Goal: Task Accomplishment & Management: Manage account settings

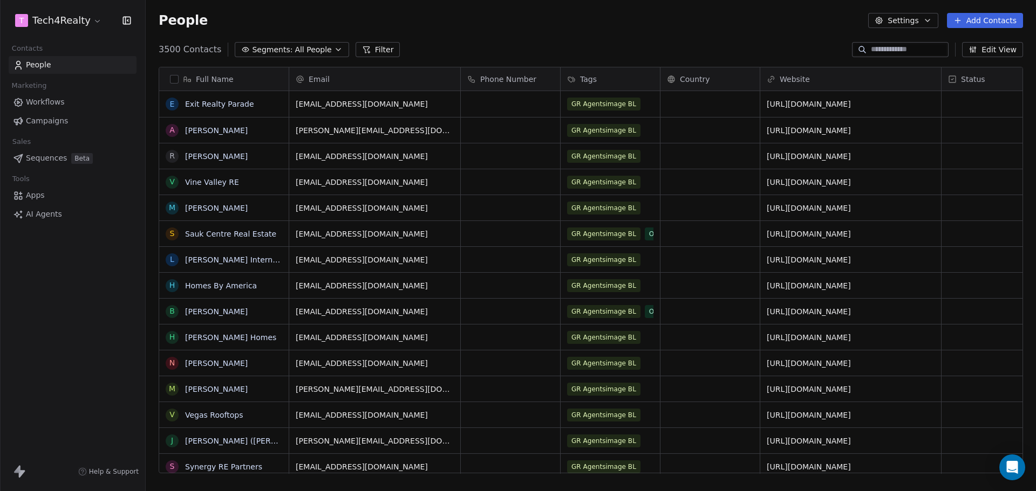
scroll to position [424, 882]
click at [33, 120] on span "Campaigns" at bounding box center [47, 120] width 42 height 11
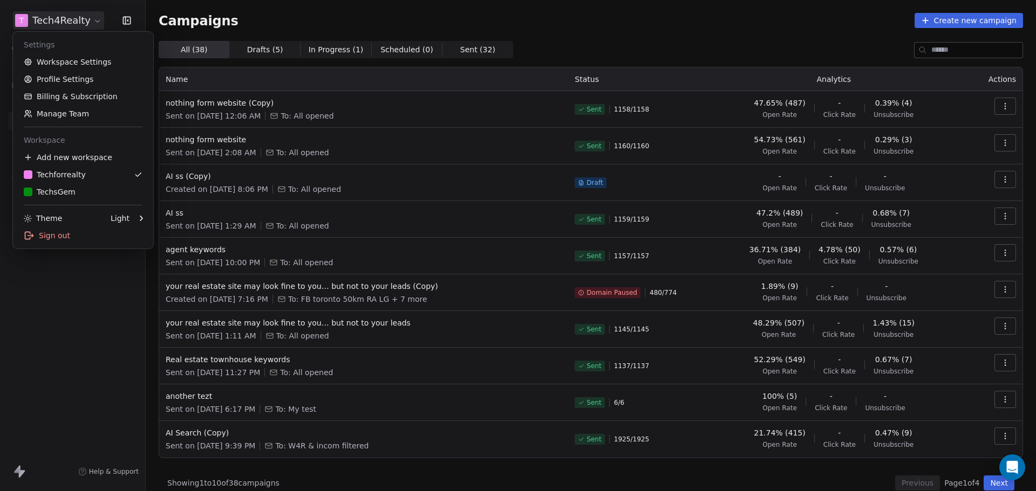
click at [68, 25] on html "T Tech4Realty Contacts People Marketing Workflows Campaigns Sales Sequences Bet…" at bounding box center [518, 245] width 1036 height 491
click at [38, 188] on div "TechsGem" at bounding box center [50, 192] width 52 height 11
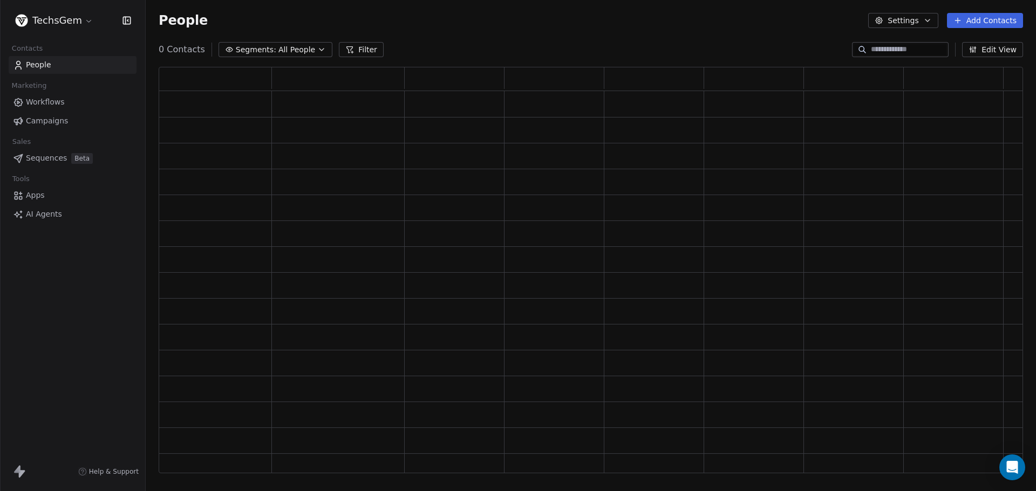
scroll to position [398, 856]
click at [46, 119] on span "Campaigns" at bounding box center [47, 120] width 42 height 11
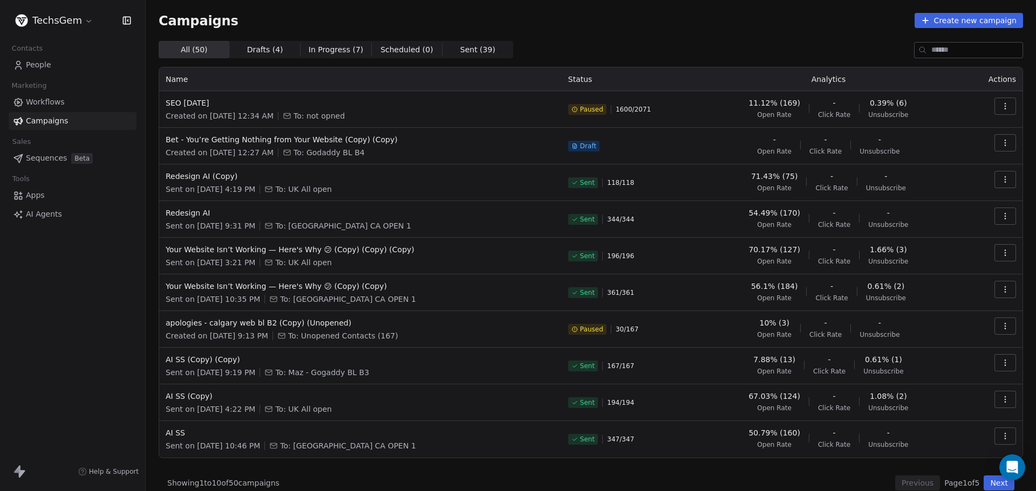
click at [649, 22] on div "Campaigns Create new campaign" at bounding box center [591, 20] width 864 height 15
